Goal: Information Seeking & Learning: Learn about a topic

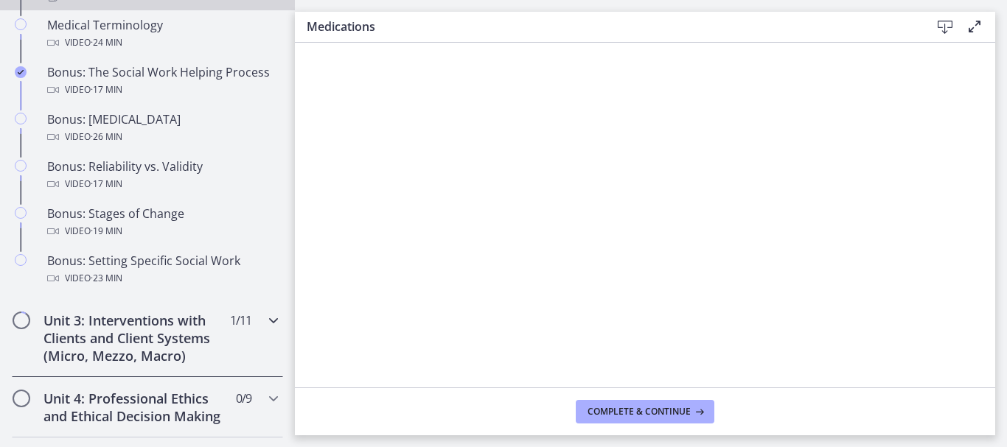
scroll to position [1165, 0]
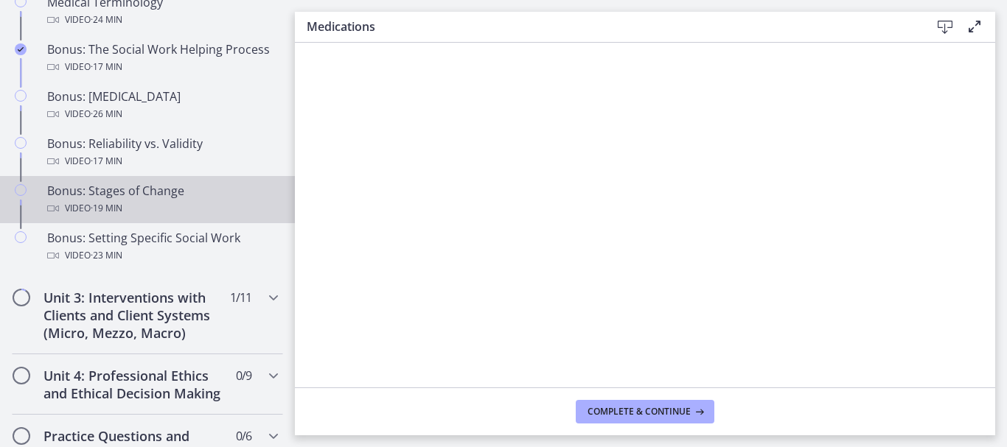
click at [160, 195] on div "Bonus: Stages of Change Video · 19 min" at bounding box center [162, 199] width 230 height 35
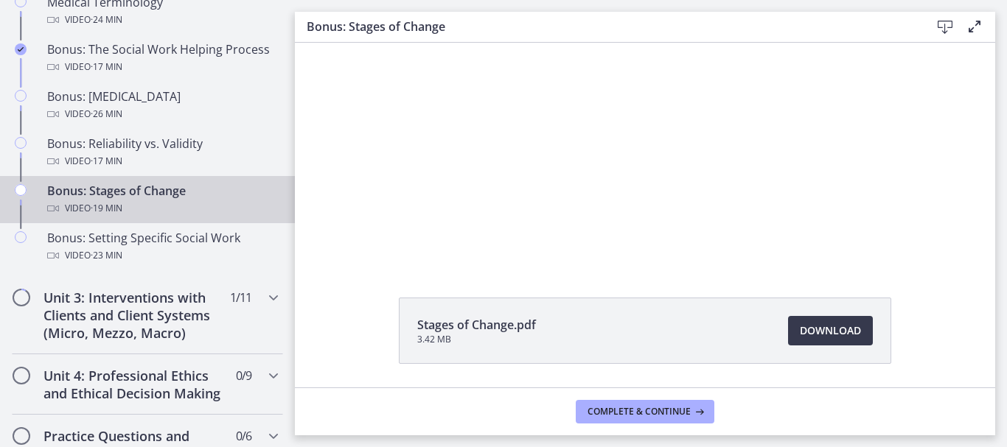
scroll to position [99, 0]
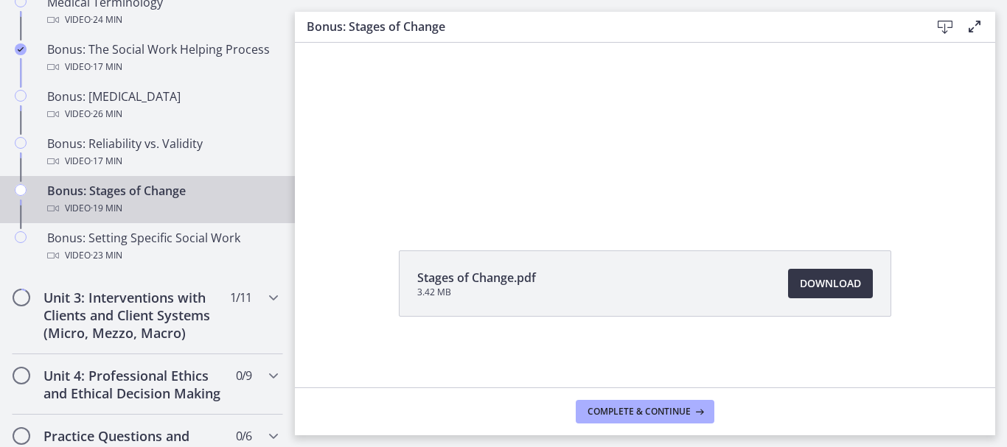
click at [833, 283] on span "Download Opens in a new window" at bounding box center [830, 284] width 61 height 18
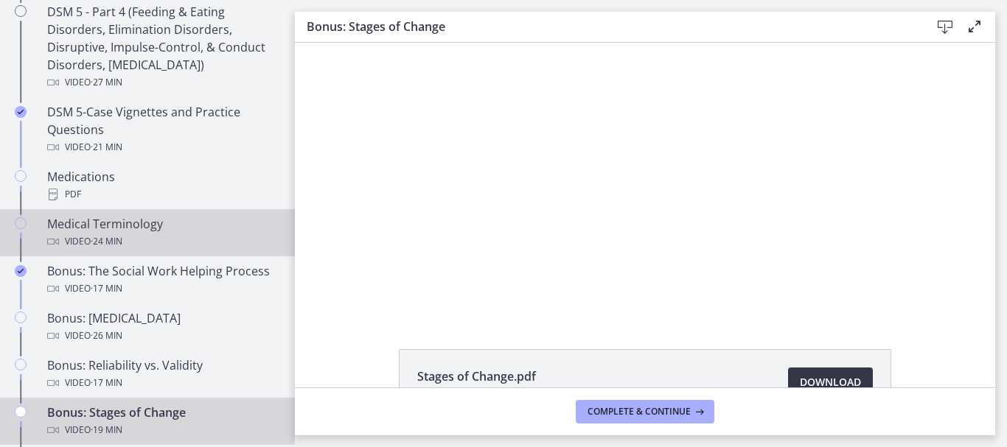
scroll to position [943, 0]
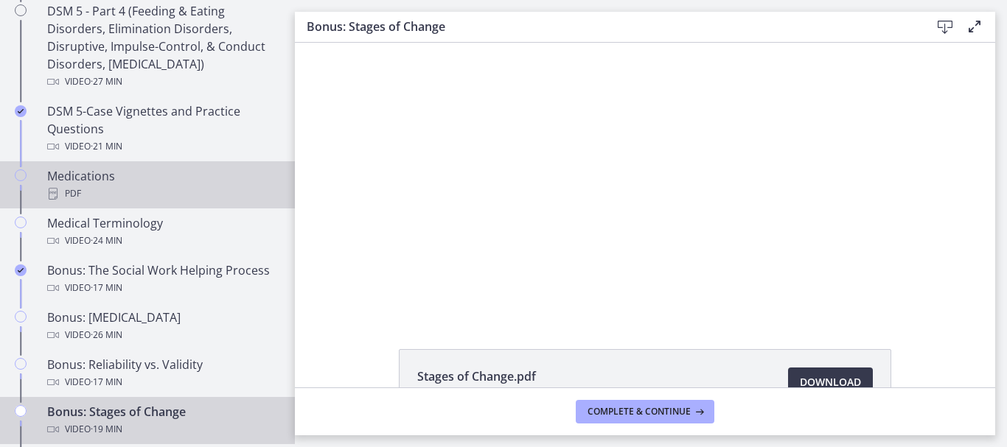
click at [153, 176] on div "Medications PDF" at bounding box center [162, 184] width 230 height 35
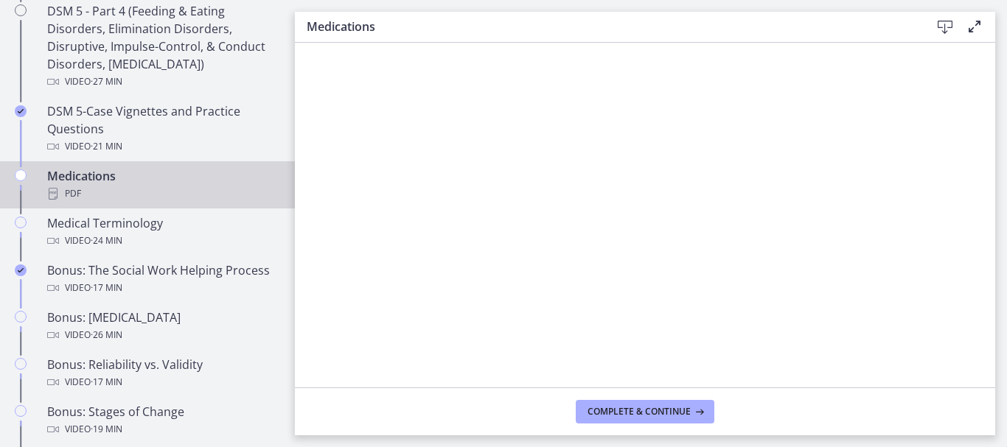
click at [946, 24] on icon at bounding box center [945, 27] width 18 height 18
